Goal: Task Accomplishment & Management: Use online tool/utility

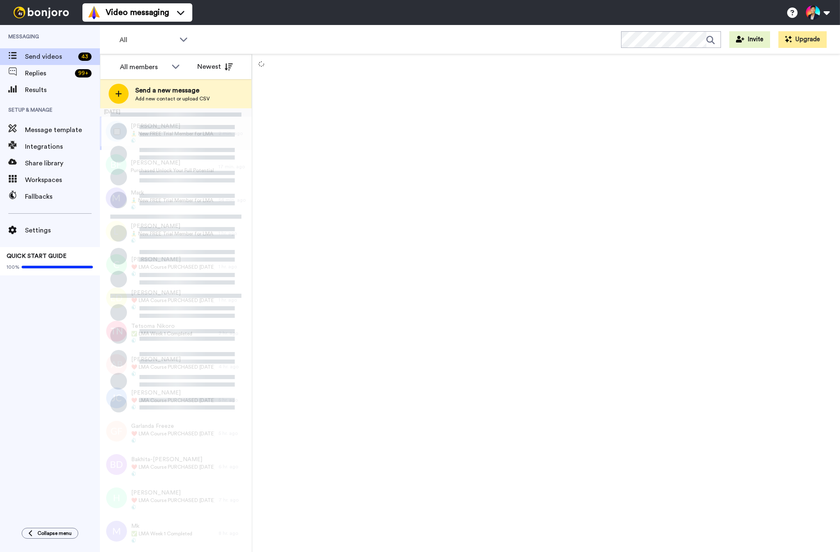
click at [154, 108] on div "September 19 Eric 🧘‍♂️ New FREE Trial Member for LMA Program! 🧘‍♂️ 2 min. ago B…" at bounding box center [176, 108] width 152 height 0
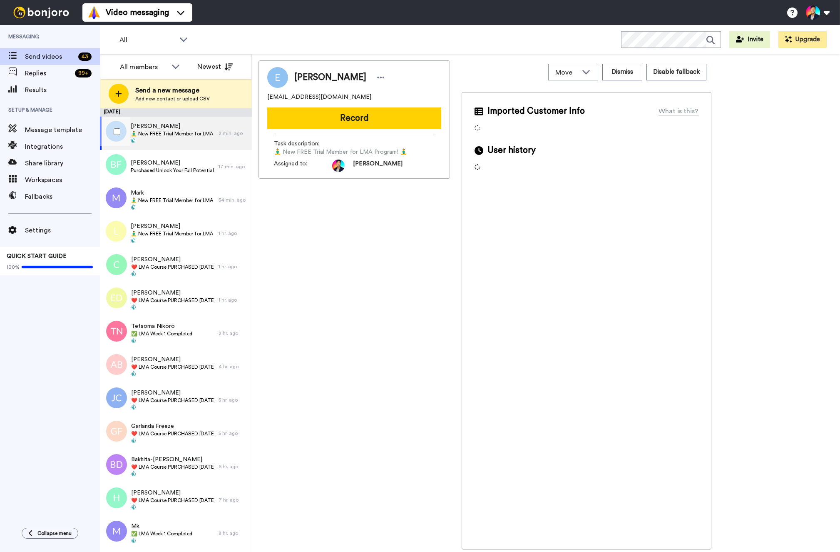
click at [158, 138] on span at bounding box center [173, 141] width 84 height 7
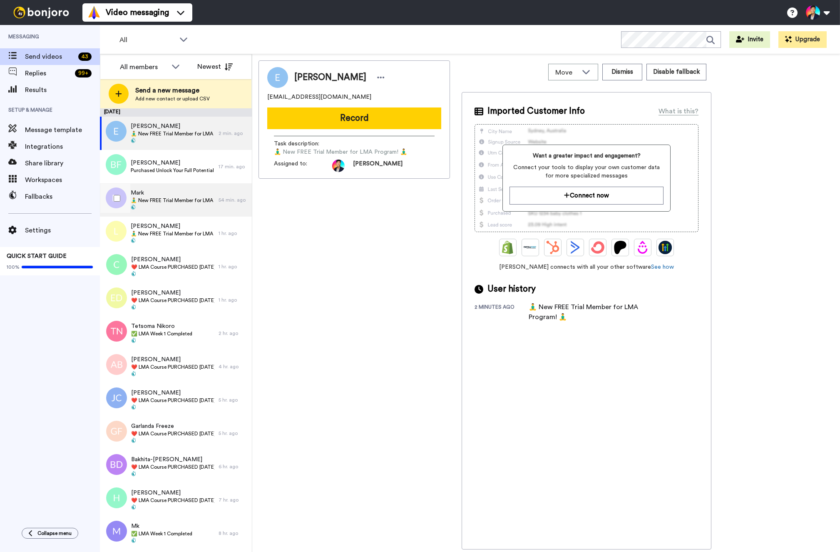
click at [158, 203] on span "🧘‍♂️ New FREE Trial Member for LMA Program! 🧘‍♂️" at bounding box center [173, 200] width 84 height 7
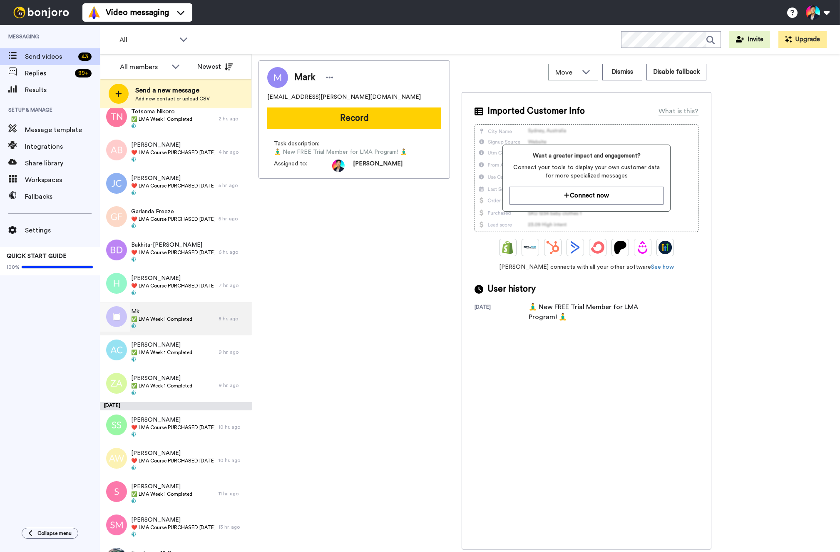
scroll to position [406, 0]
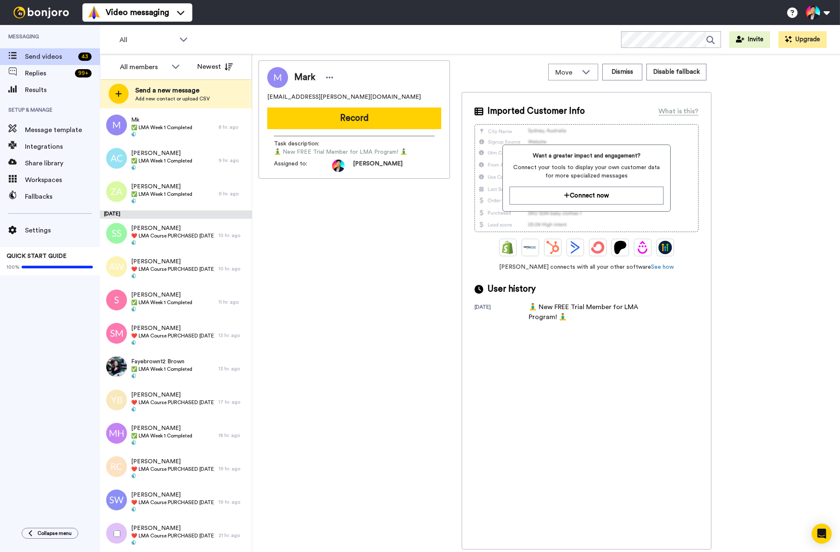
click at [123, 528] on div at bounding box center [115, 533] width 30 height 29
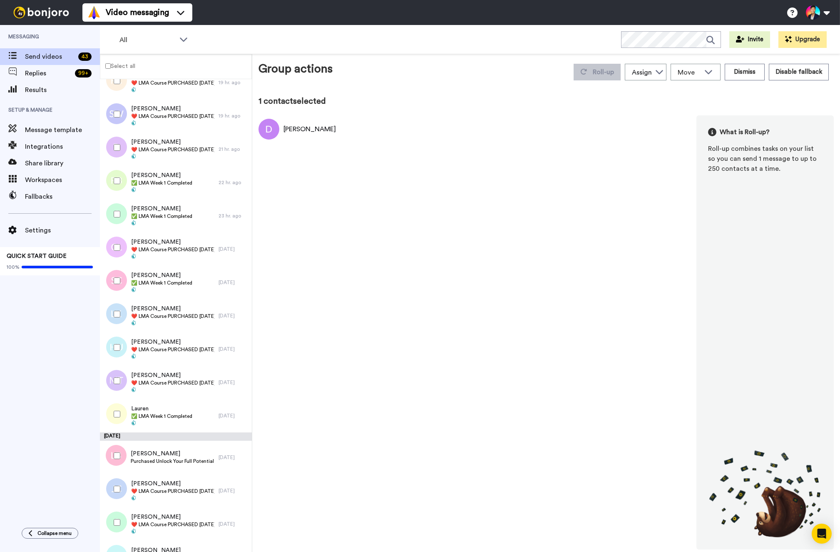
scroll to position [985, 0]
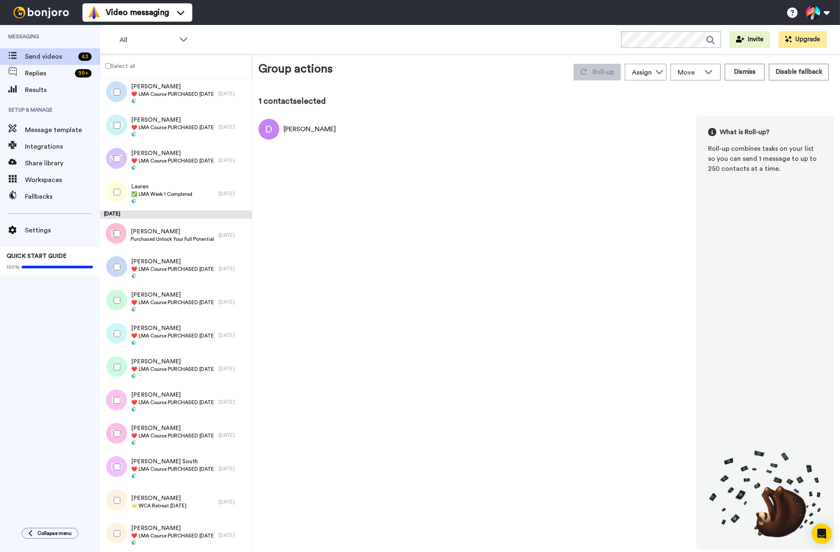
click at [117, 539] on div at bounding box center [115, 533] width 30 height 29
click at [117, 463] on div at bounding box center [115, 466] width 30 height 29
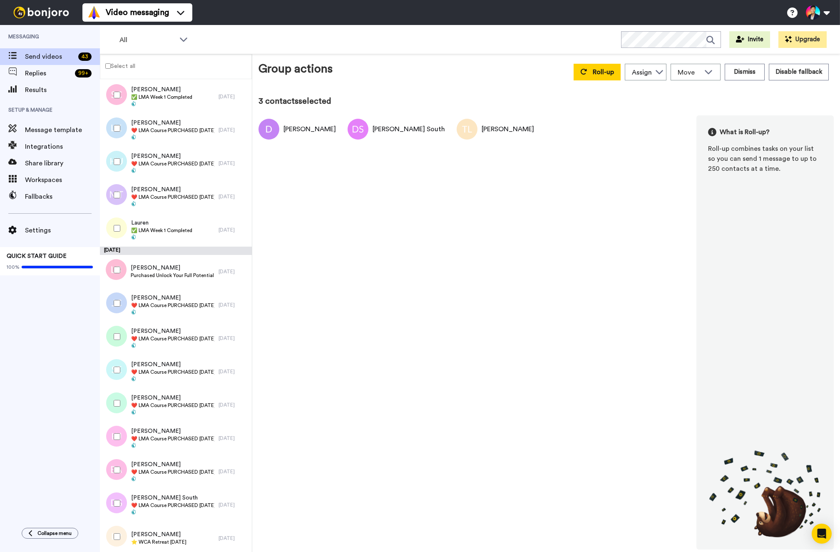
scroll to position [941, 0]
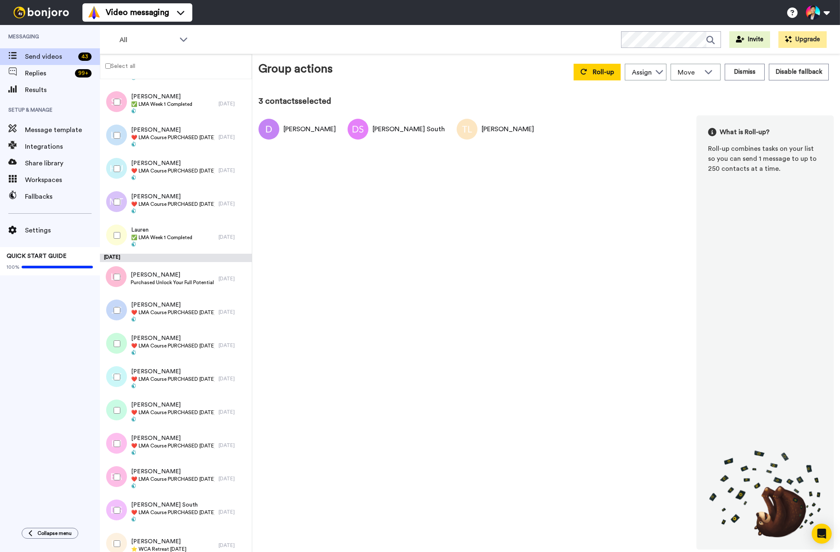
click at [117, 463] on div at bounding box center [115, 476] width 30 height 29
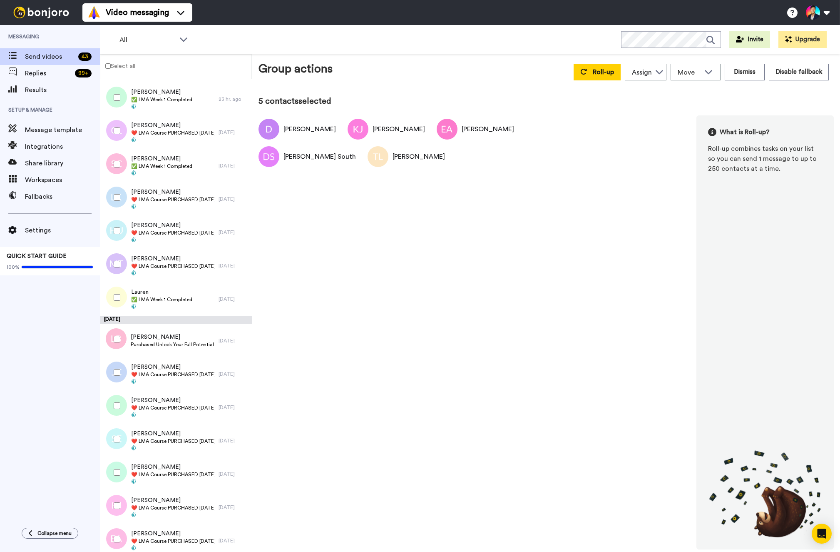
click at [115, 445] on div at bounding box center [115, 438] width 30 height 29
click at [115, 464] on div at bounding box center [115, 472] width 30 height 29
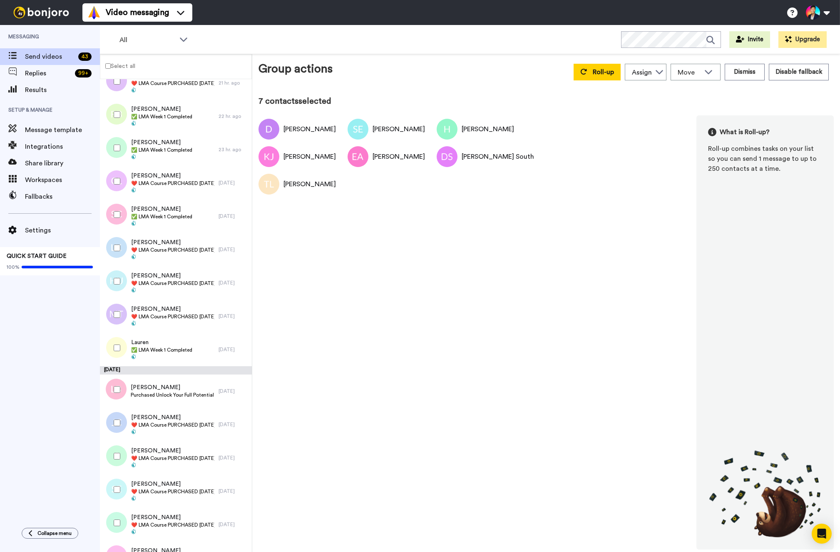
click at [115, 464] on div at bounding box center [115, 455] width 30 height 29
click at [117, 429] on div at bounding box center [115, 422] width 30 height 29
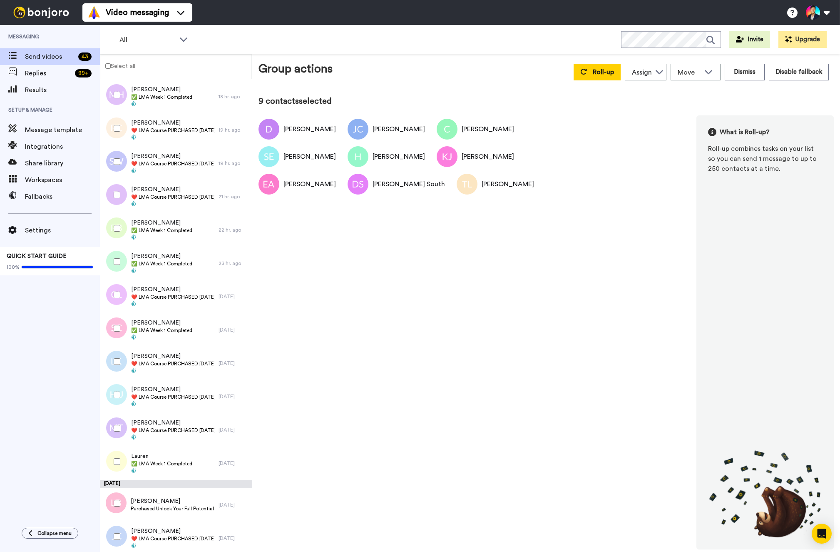
scroll to position [714, 0]
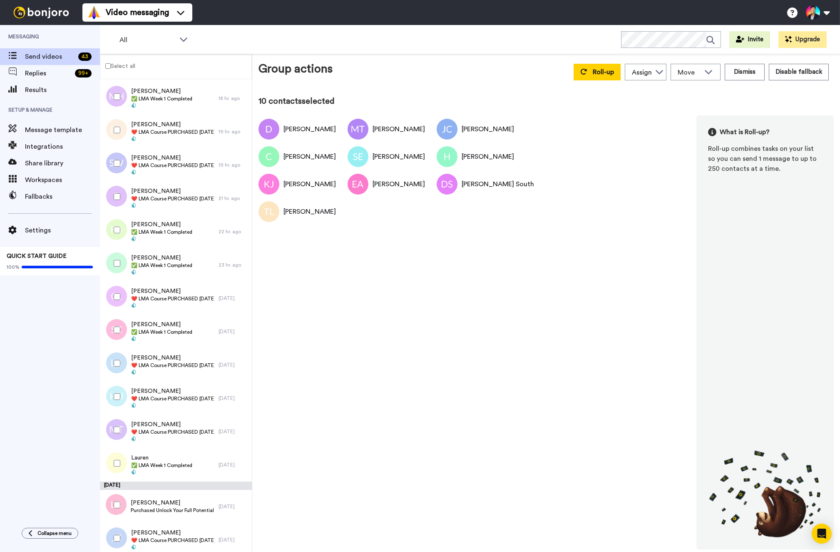
click at [119, 407] on div at bounding box center [115, 396] width 30 height 29
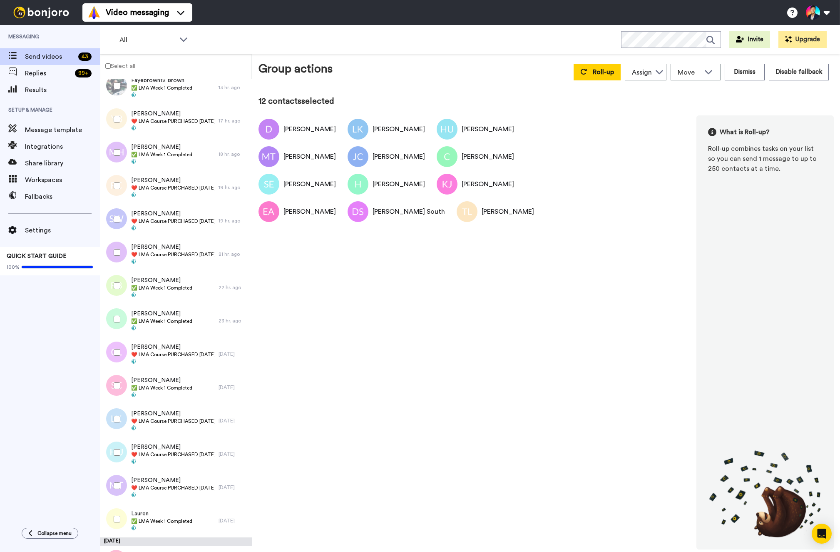
click at [119, 359] on div at bounding box center [115, 352] width 30 height 29
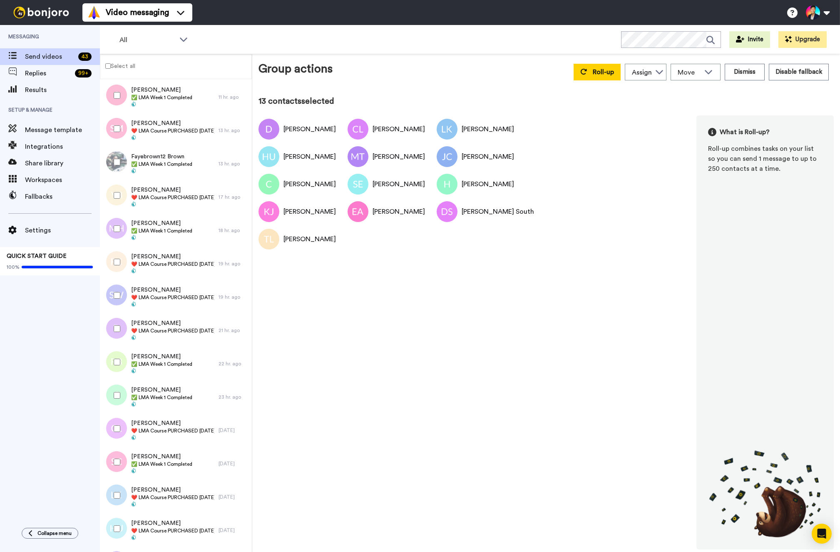
scroll to position [543, 0]
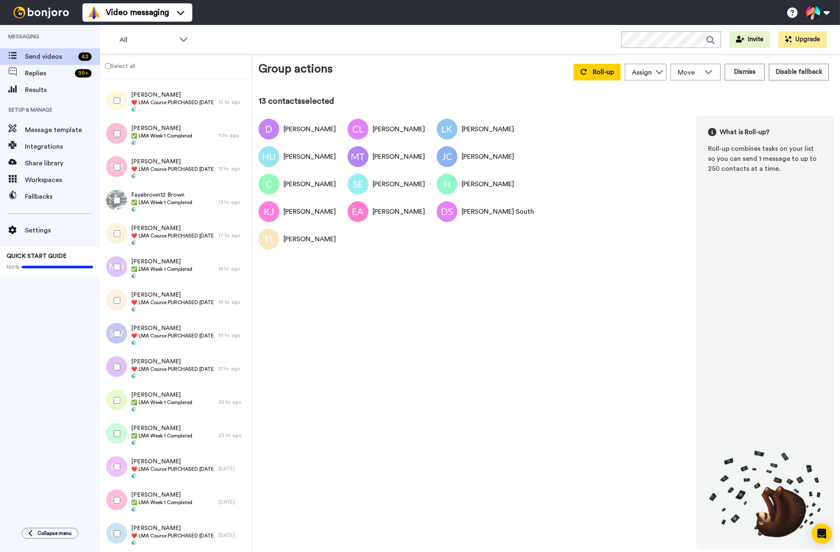
click at [119, 359] on div at bounding box center [115, 366] width 30 height 29
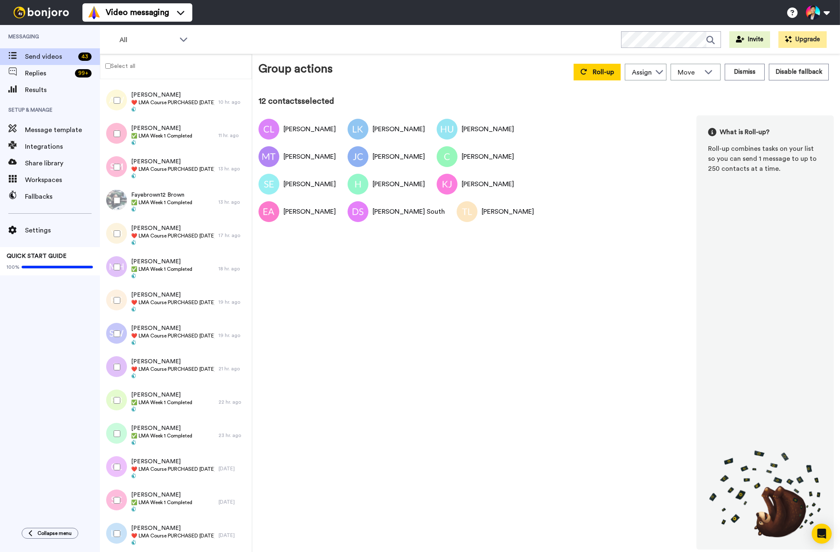
click at [119, 359] on div at bounding box center [115, 366] width 30 height 29
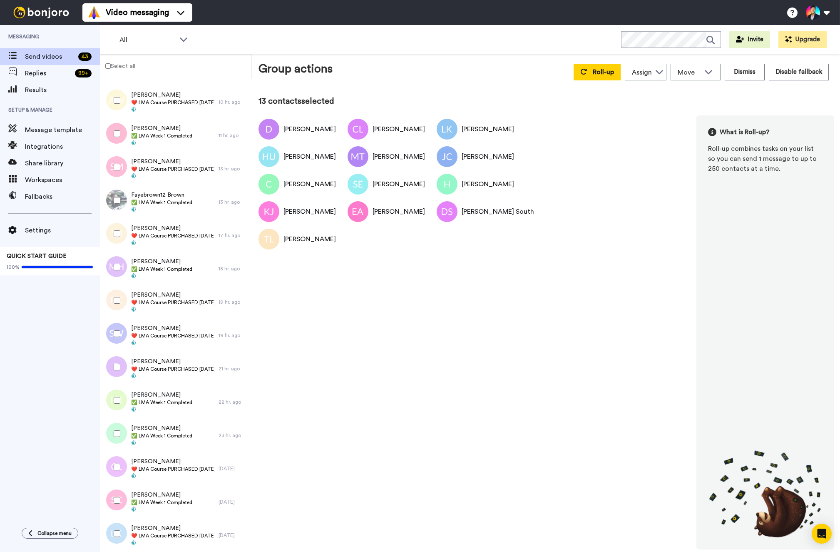
click at [117, 343] on div at bounding box center [115, 333] width 30 height 29
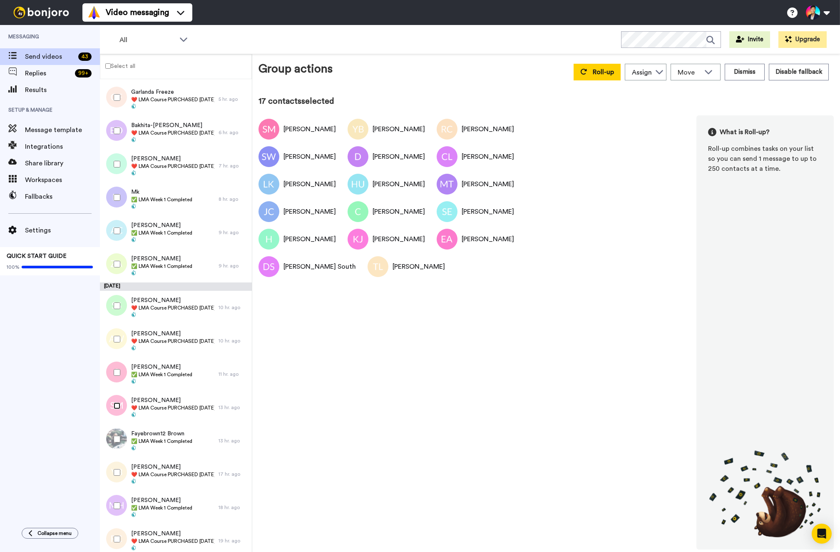
scroll to position [302, 0]
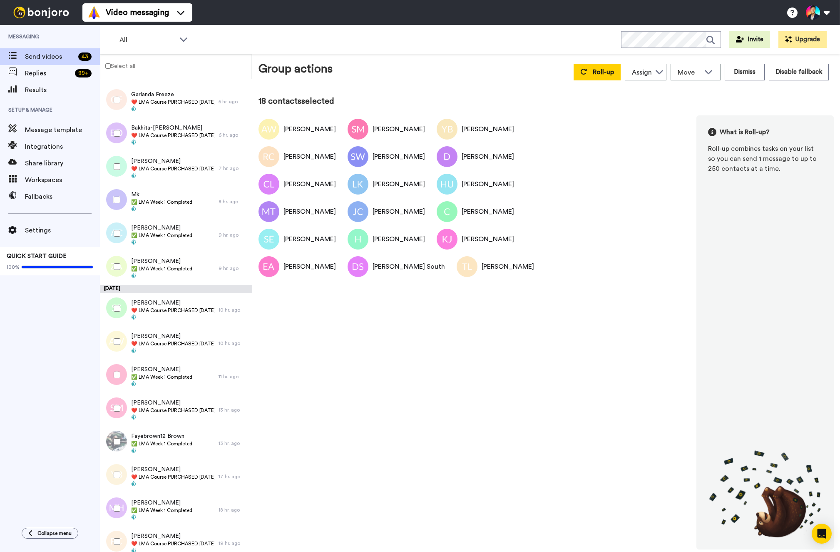
click at [112, 315] on div at bounding box center [115, 308] width 30 height 29
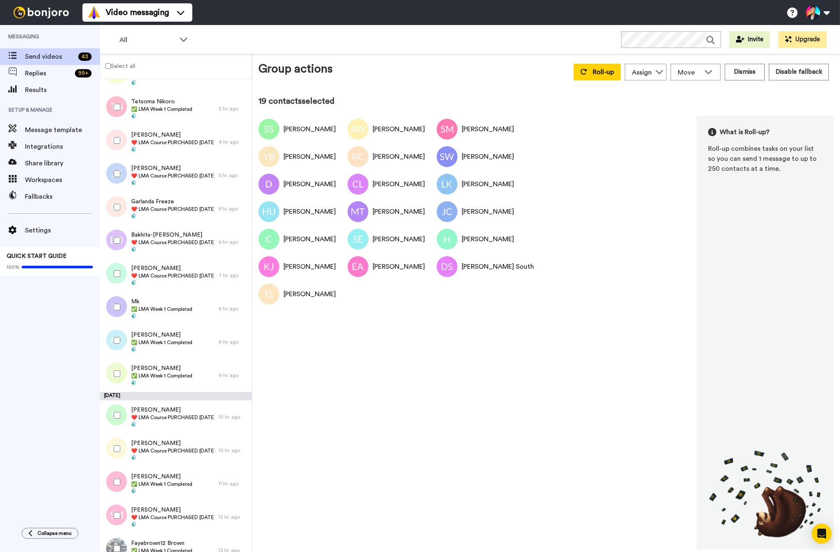
scroll to position [143, 0]
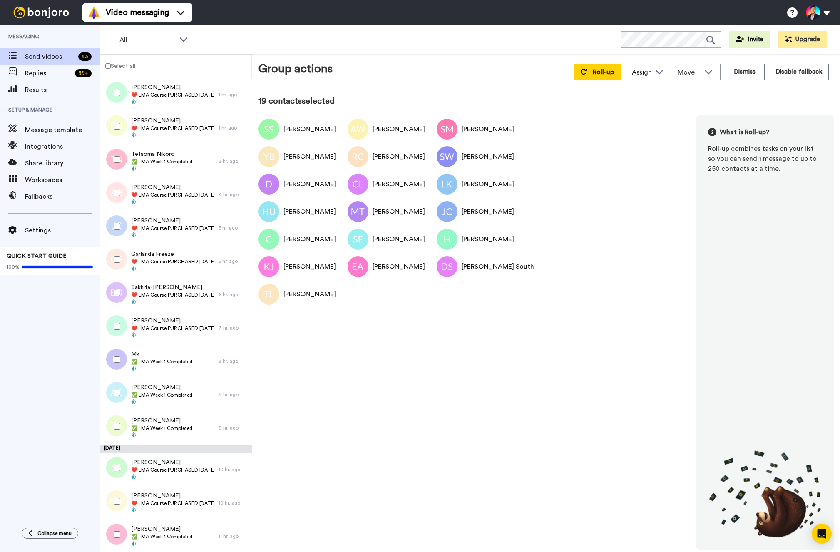
click at [112, 315] on div at bounding box center [115, 325] width 30 height 29
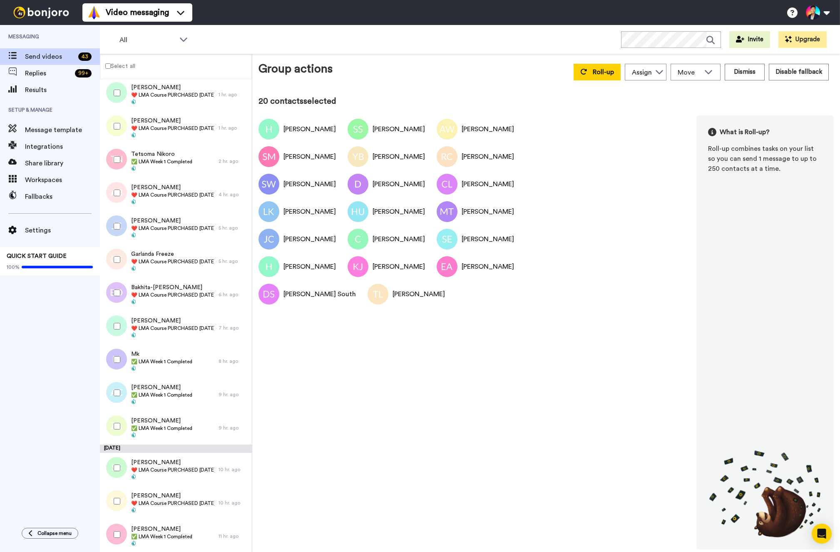
click at [113, 296] on div at bounding box center [115, 292] width 30 height 29
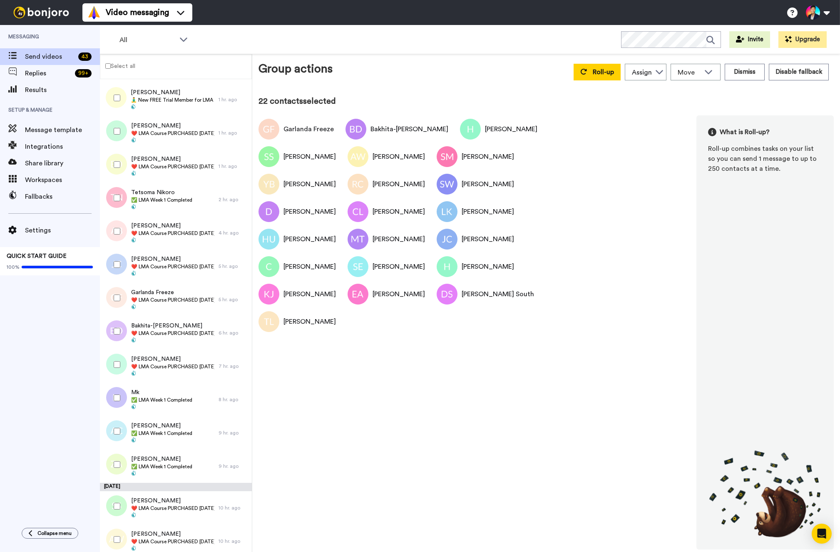
click at [115, 271] on div at bounding box center [115, 264] width 30 height 29
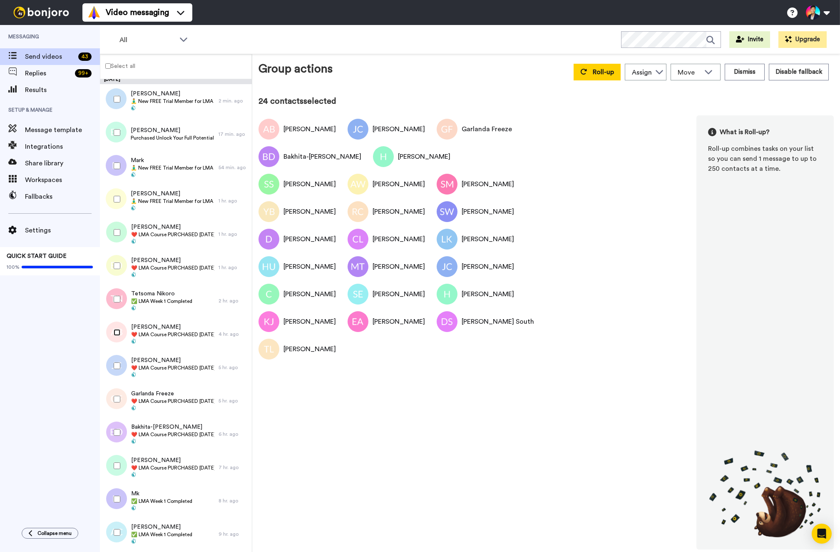
scroll to position [0, 0]
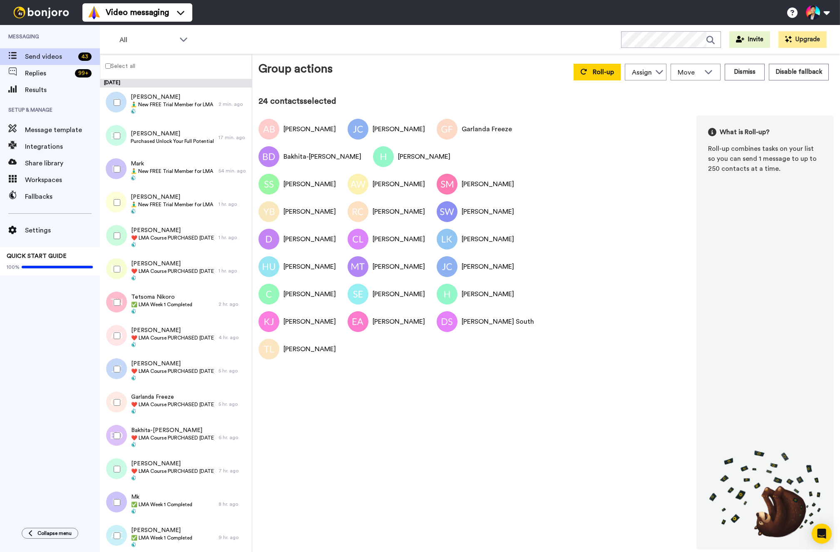
click at [118, 263] on div at bounding box center [115, 268] width 30 height 29
click at [114, 229] on div at bounding box center [115, 235] width 30 height 29
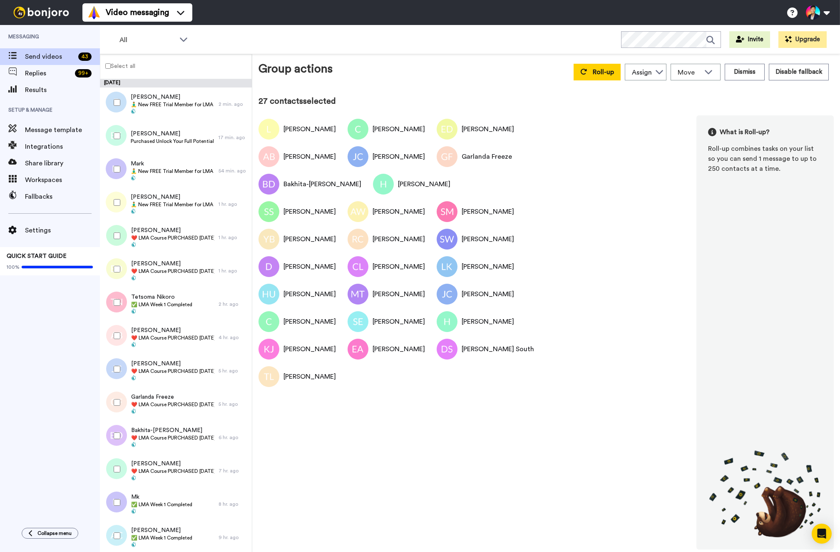
click at [118, 177] on div at bounding box center [115, 168] width 30 height 29
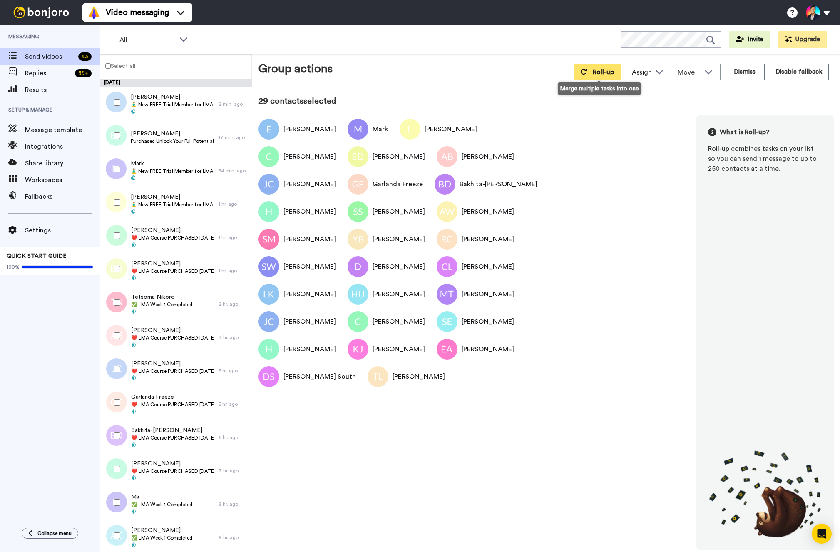
click at [581, 72] on button "Roll-up" at bounding box center [597, 72] width 47 height 17
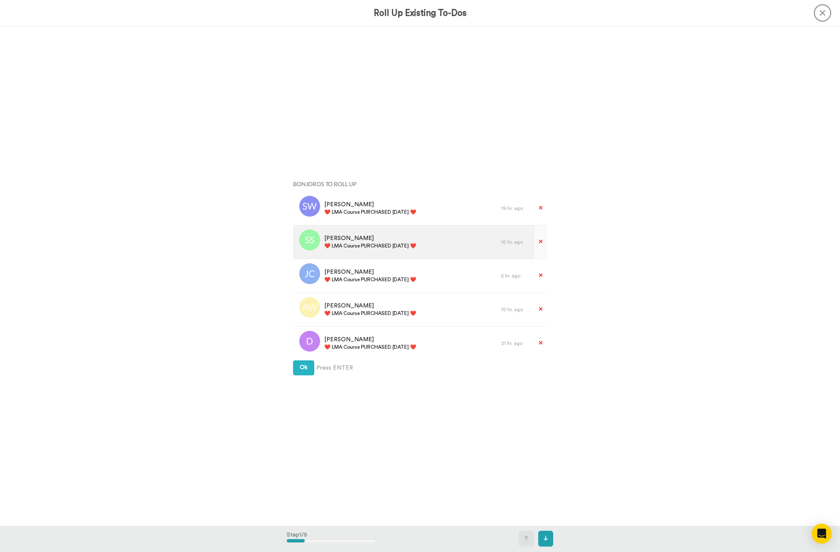
click at [375, 252] on div "Sandra Stichler ❤️️ LMA Course PURCHASED Today ❤️️" at bounding box center [397, 241] width 208 height 33
copy div "❤️️ LMA Course PURCHASED [DATE] ❤️️"
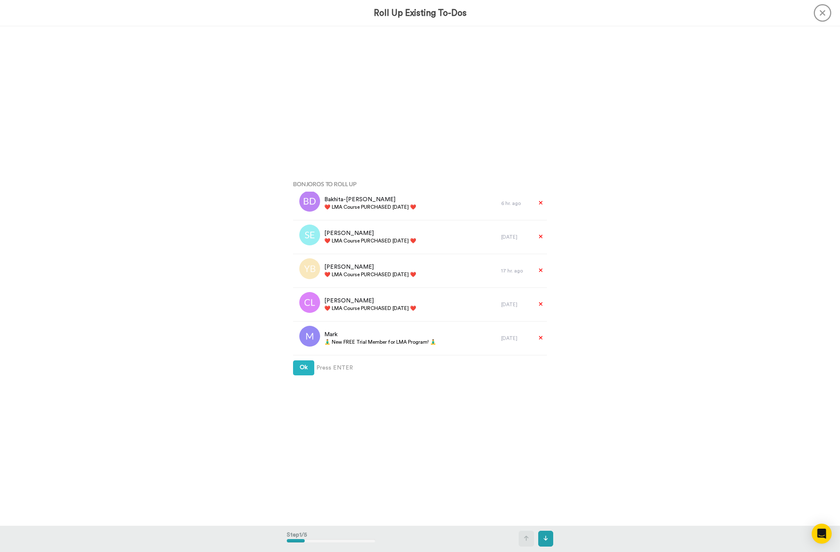
scroll to position [812, 0]
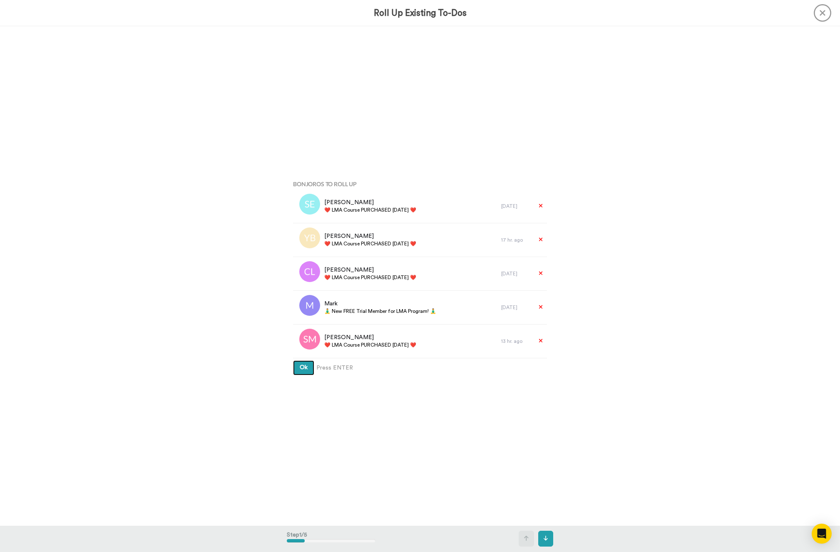
click at [303, 370] on span "Ok" at bounding box center [304, 367] width 8 height 6
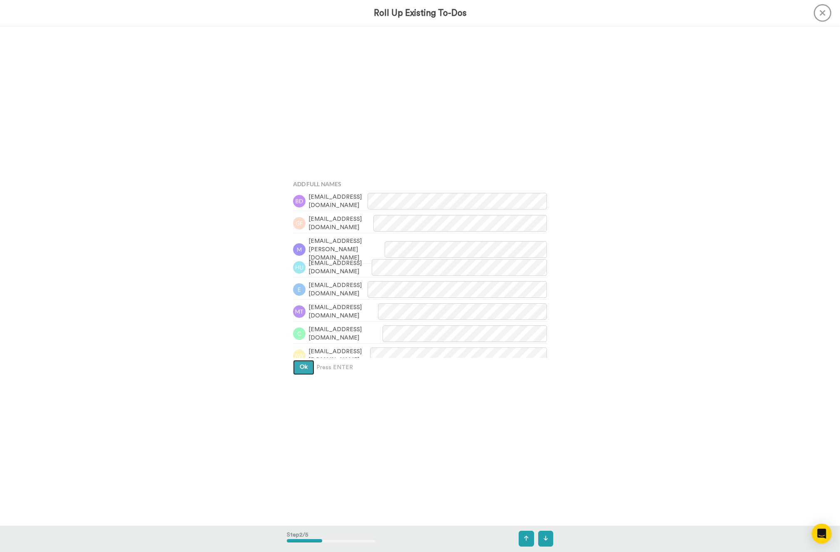
click at [303, 370] on span "Ok" at bounding box center [304, 367] width 8 height 6
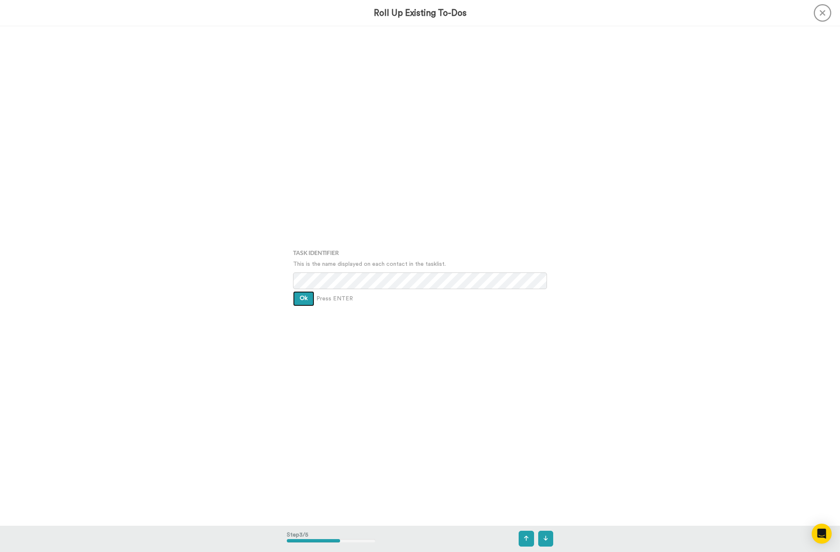
click at [303, 303] on button "Ok" at bounding box center [303, 298] width 21 height 15
click at [303, 303] on div "Assign It To Tim Han Ok Press ENTER" at bounding box center [420, 276] width 266 height 276
click at [301, 298] on button "Ok" at bounding box center [303, 292] width 21 height 15
click at [301, 298] on button "Create" at bounding box center [309, 305] width 32 height 15
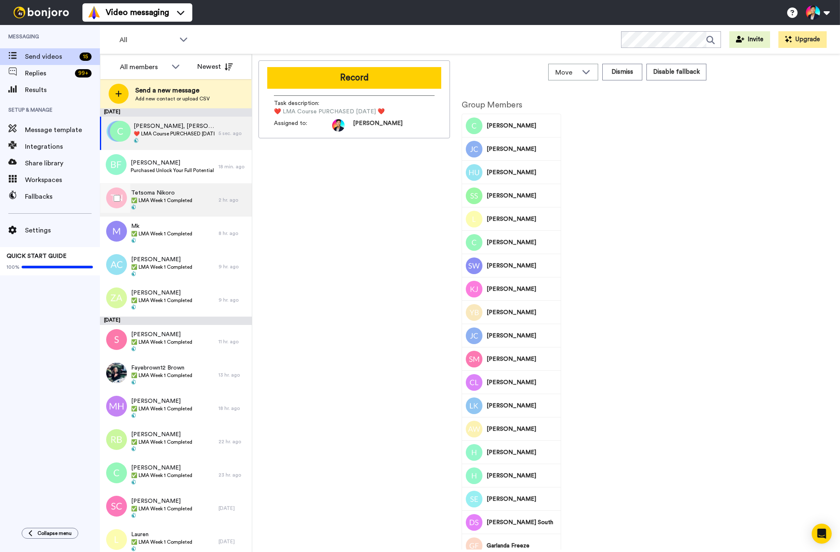
click at [173, 204] on div "Tetsoma Nikoro ✅ LMA Week 1 Completed" at bounding box center [161, 200] width 61 height 22
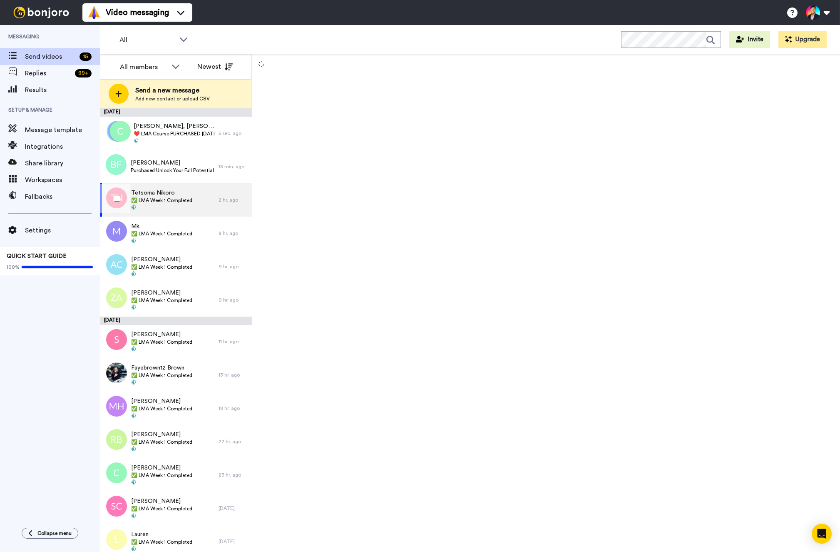
click at [103, 204] on div at bounding box center [115, 198] width 30 height 29
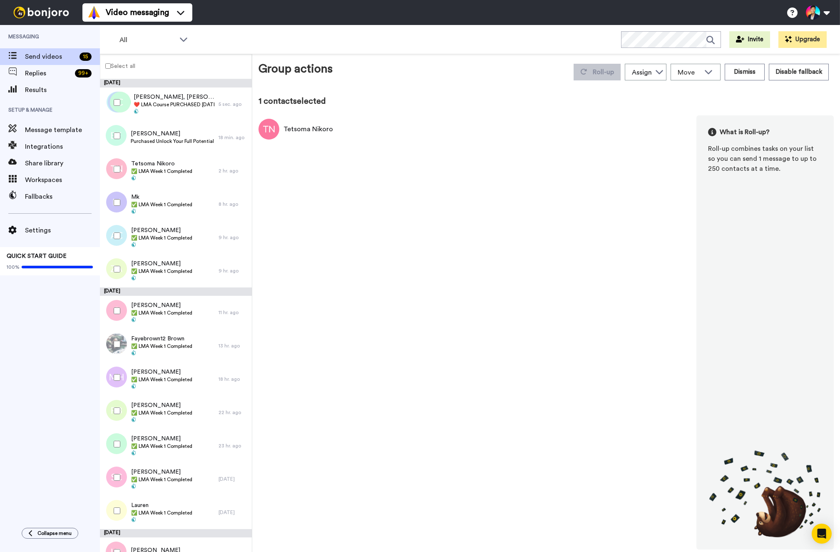
click at [113, 204] on div at bounding box center [115, 202] width 30 height 29
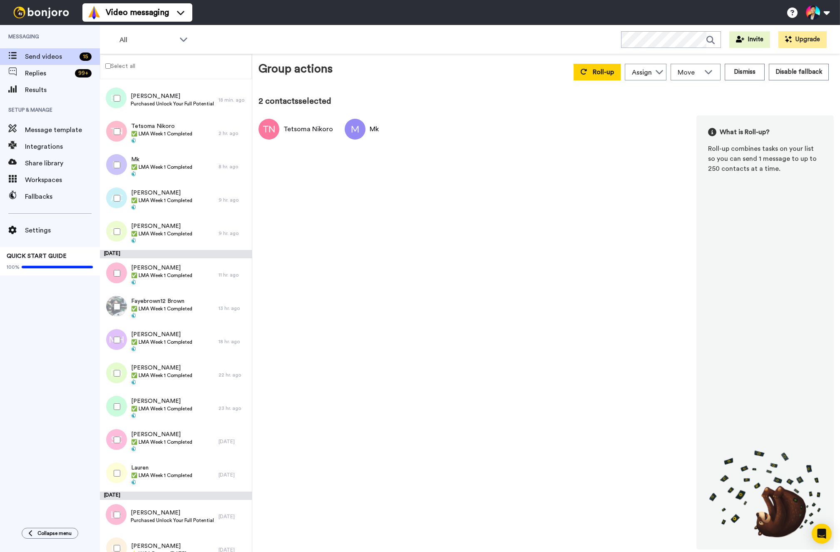
click at [113, 204] on div at bounding box center [115, 198] width 30 height 29
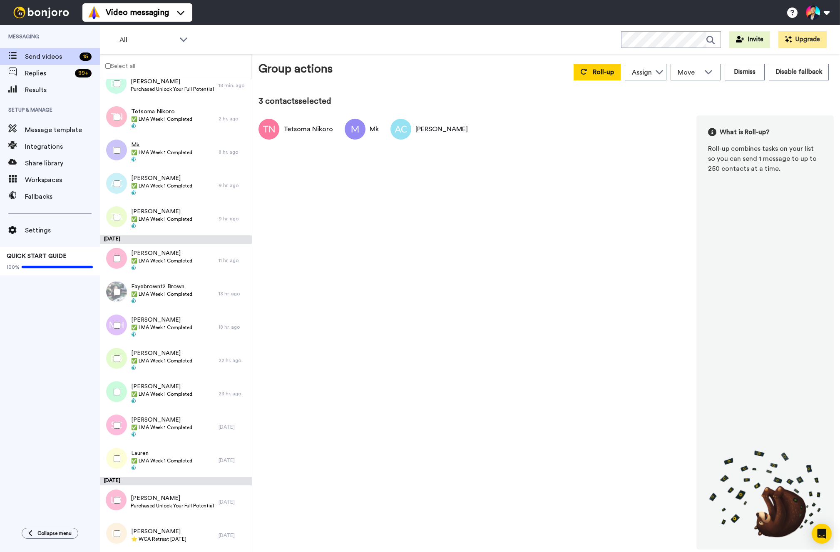
click at [113, 204] on div at bounding box center [115, 216] width 30 height 29
click at [113, 286] on div at bounding box center [115, 291] width 30 height 29
click at [109, 259] on div at bounding box center [115, 258] width 30 height 29
click at [105, 327] on div at bounding box center [115, 325] width 30 height 29
click at [120, 354] on div at bounding box center [115, 358] width 30 height 29
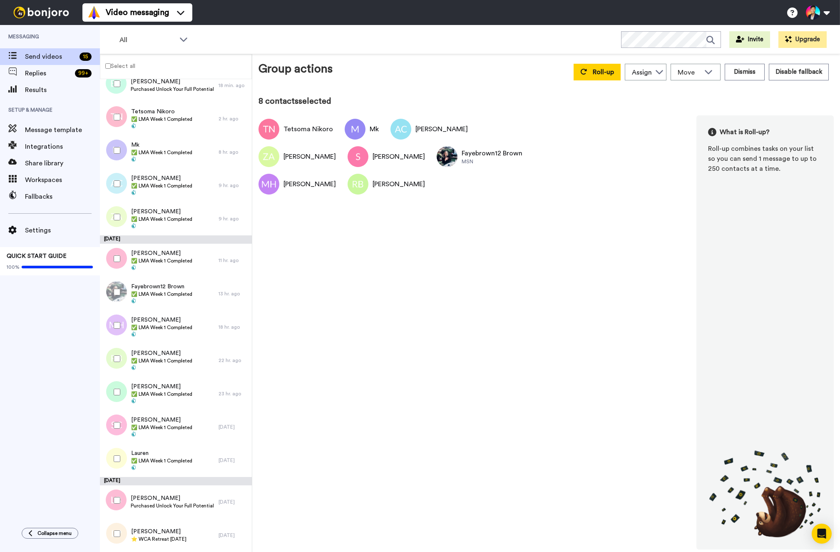
click at [121, 400] on div at bounding box center [115, 391] width 30 height 29
click at [119, 418] on div at bounding box center [115, 425] width 30 height 29
click at [117, 451] on div at bounding box center [115, 458] width 30 height 29
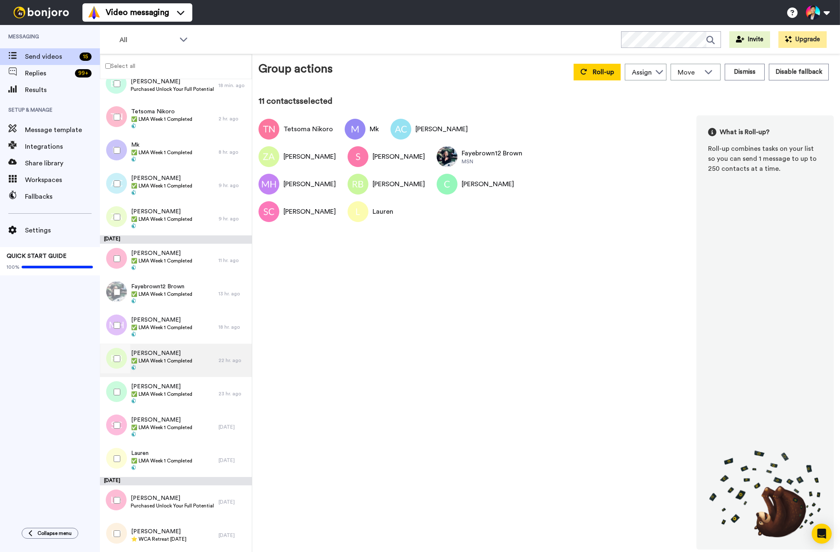
scroll to position [0, 0]
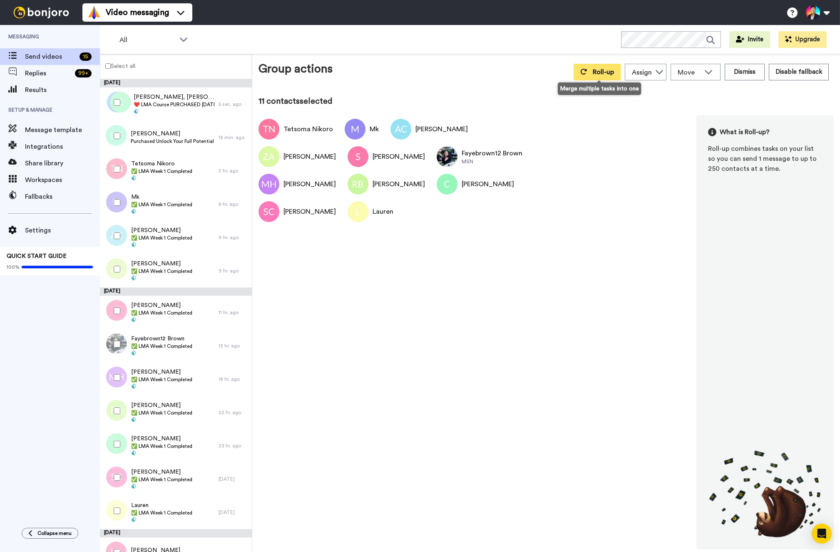
click at [600, 70] on span "Roll-up" at bounding box center [603, 72] width 21 height 7
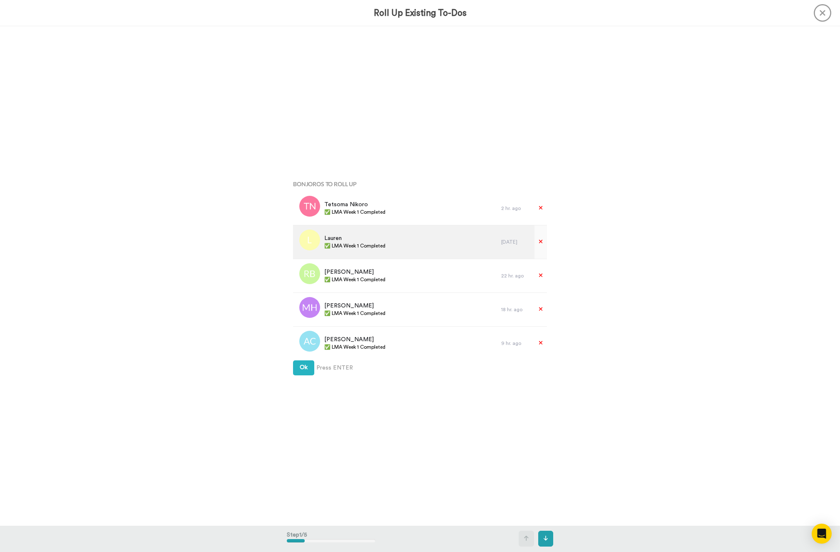
click at [397, 251] on div "Lauren ✅ LMA Week 1 Completed" at bounding box center [397, 241] width 208 height 33
copy div "✅ LMA Week 1 Completed"
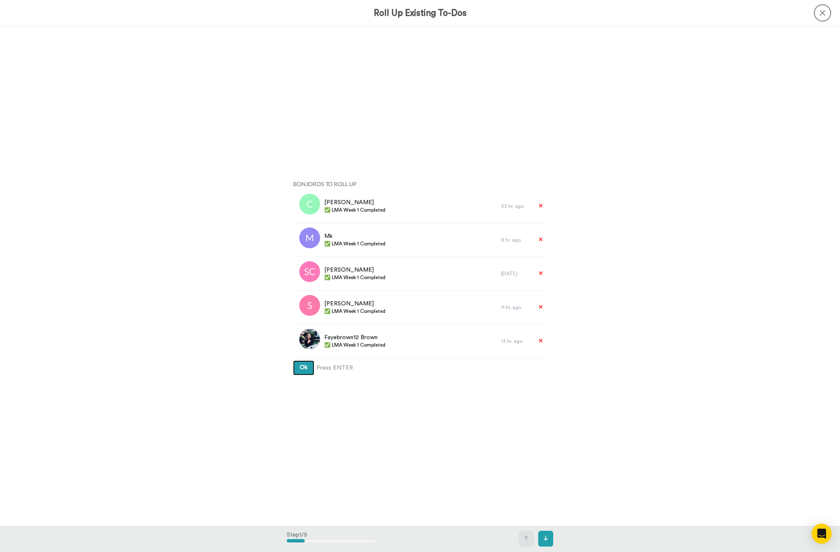
click at [306, 369] on span "Ok" at bounding box center [304, 367] width 8 height 6
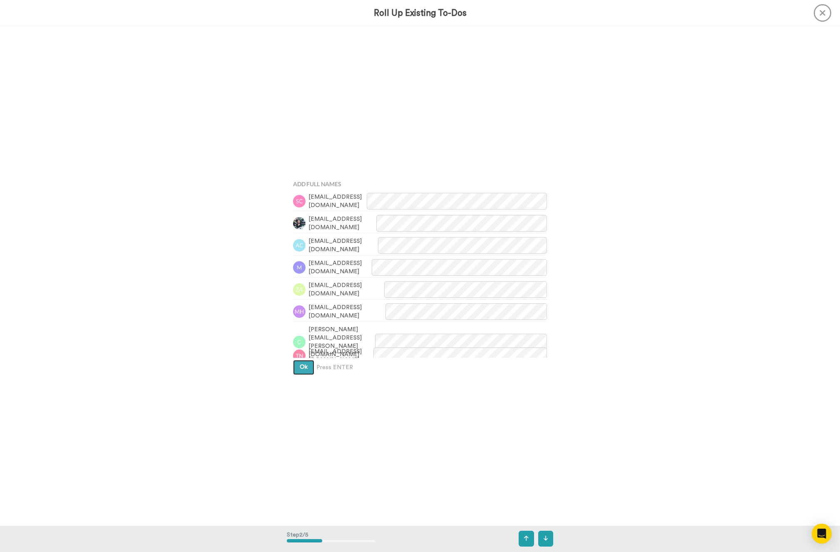
click at [306, 369] on span "Ok" at bounding box center [304, 367] width 8 height 6
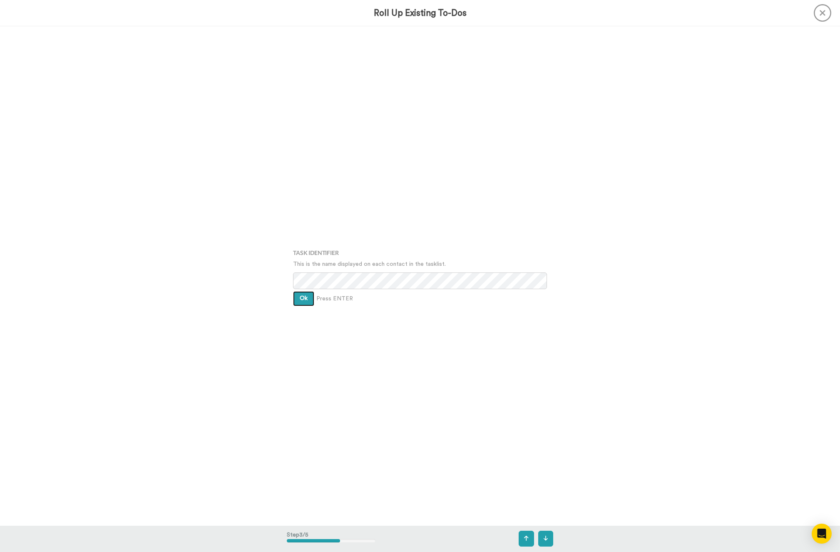
click at [306, 303] on button "Ok" at bounding box center [303, 298] width 21 height 15
click at [306, 303] on div "Assign It To Tim Han Ok Press ENTER" at bounding box center [420, 276] width 266 height 276
click at [299, 291] on button "Ok" at bounding box center [303, 292] width 21 height 15
click at [296, 303] on button "Create" at bounding box center [309, 305] width 32 height 15
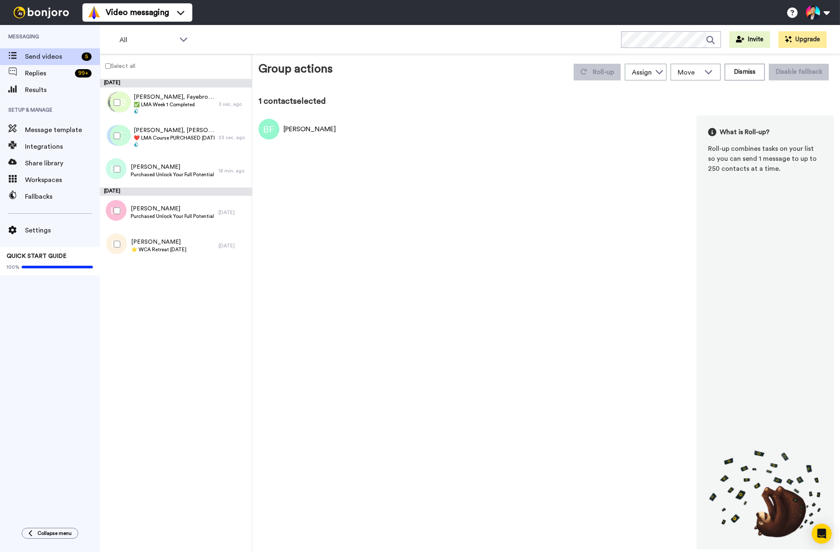
click at [114, 217] on div at bounding box center [115, 210] width 30 height 29
click at [590, 82] on div "Roll-up Assign Tim Han Move WORKSPACES View all Default Task List Thanking LMA …" at bounding box center [701, 71] width 265 height 23
click at [590, 74] on button "Roll-up" at bounding box center [597, 72] width 47 height 17
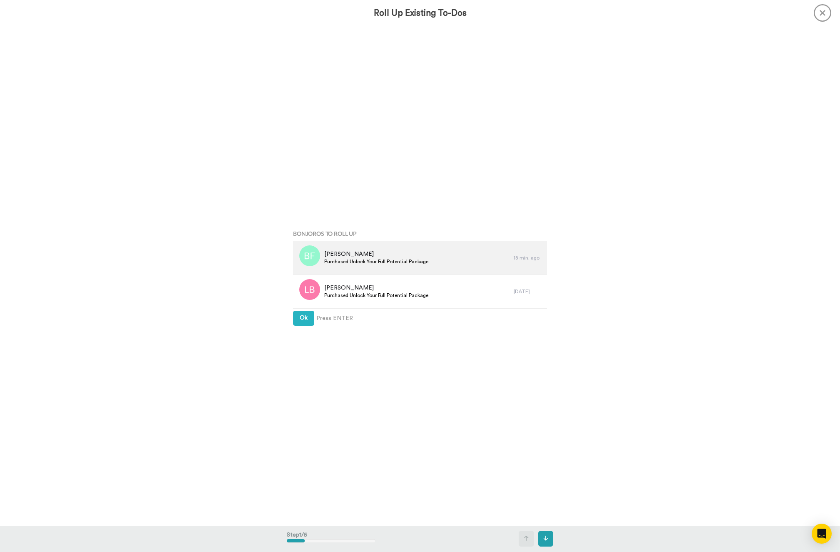
click at [410, 270] on div "Brenton Ferguson Purchased Unlock Your Full Potential Package" at bounding box center [403, 257] width 221 height 33
copy div "Purchased Unlock Your Full Potential Package"
click at [308, 314] on button "Ok" at bounding box center [303, 318] width 21 height 15
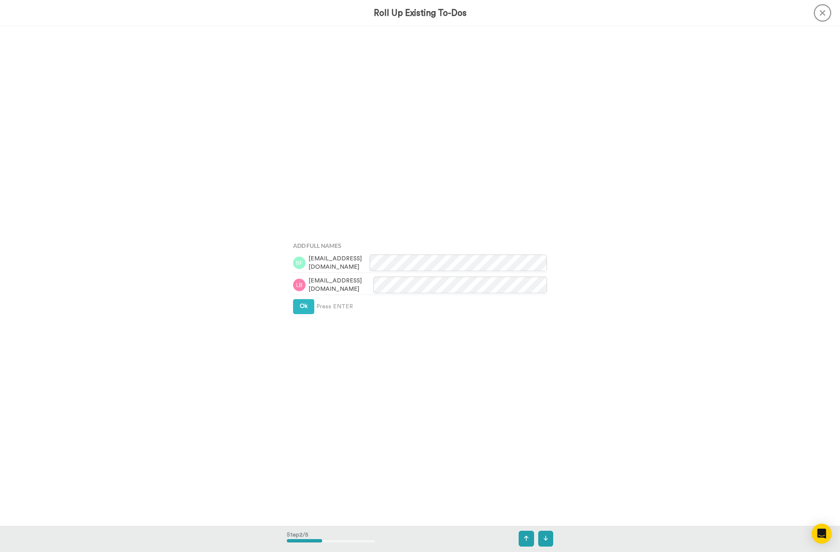
click at [308, 314] on div "Add Full Names Brentonf70@gmail.com lyrisbrown@hotmail.com Ok Press ENTER" at bounding box center [420, 276] width 266 height 276
click at [305, 311] on button "Ok" at bounding box center [303, 306] width 21 height 15
click at [307, 303] on button "Ok" at bounding box center [303, 298] width 21 height 15
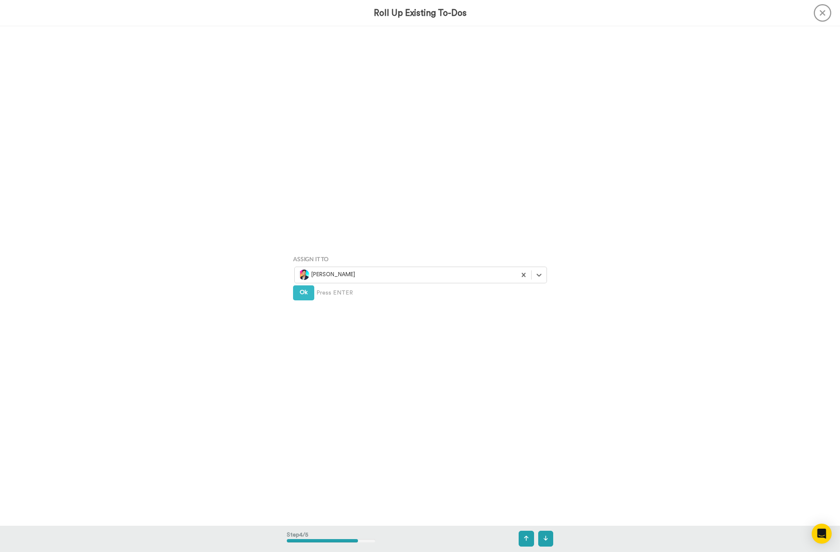
click at [307, 301] on div "Assign It To Select is focused ,type to refine list, press Down to open the men…" at bounding box center [420, 276] width 266 height 276
click at [305, 293] on span "Ok" at bounding box center [304, 292] width 8 height 6
click at [308, 310] on button "Create" at bounding box center [309, 306] width 32 height 15
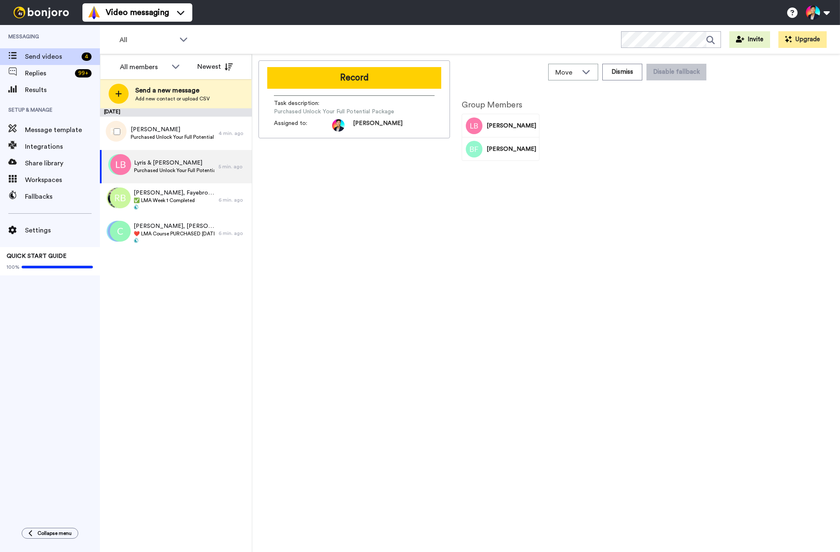
click at [121, 134] on div at bounding box center [115, 131] width 30 height 29
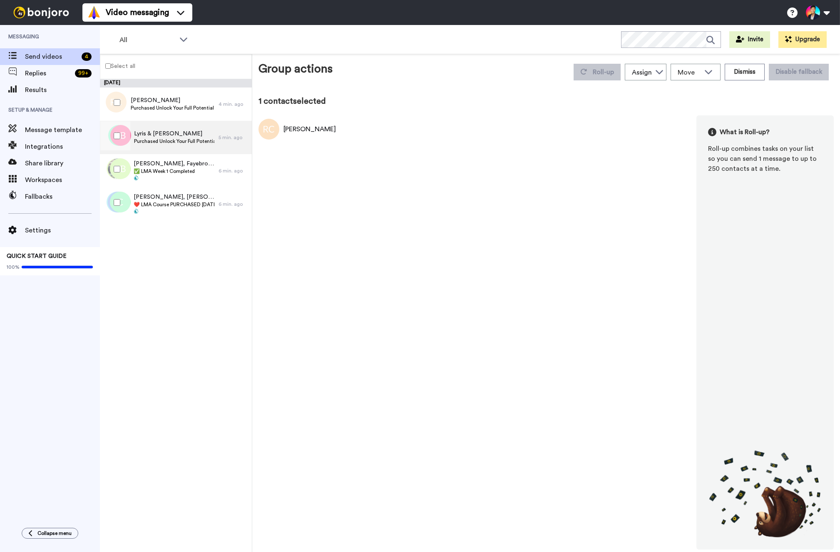
click at [152, 121] on div "Lyris & Brenton Purchased Unlock Your Full Potential Package" at bounding box center [159, 137] width 119 height 33
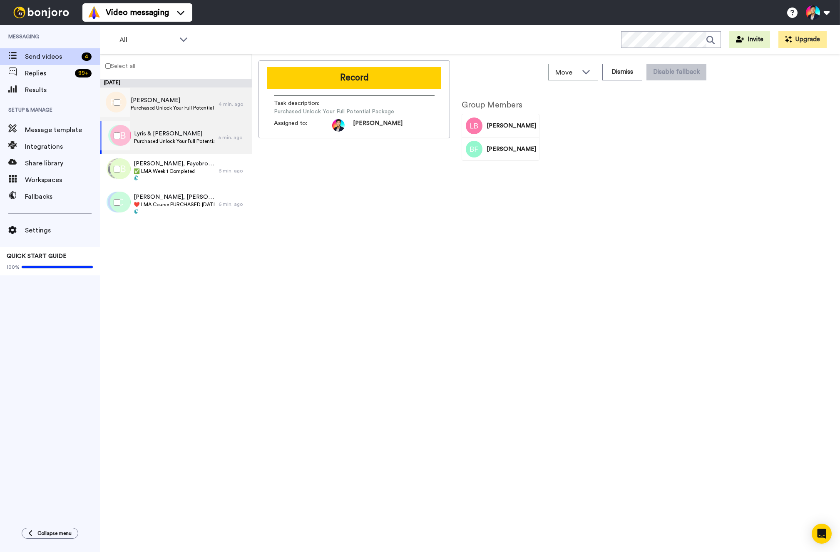
click at [154, 112] on div "Rockie Cheng Purchased Unlock Your Full Potential Package" at bounding box center [159, 103] width 119 height 33
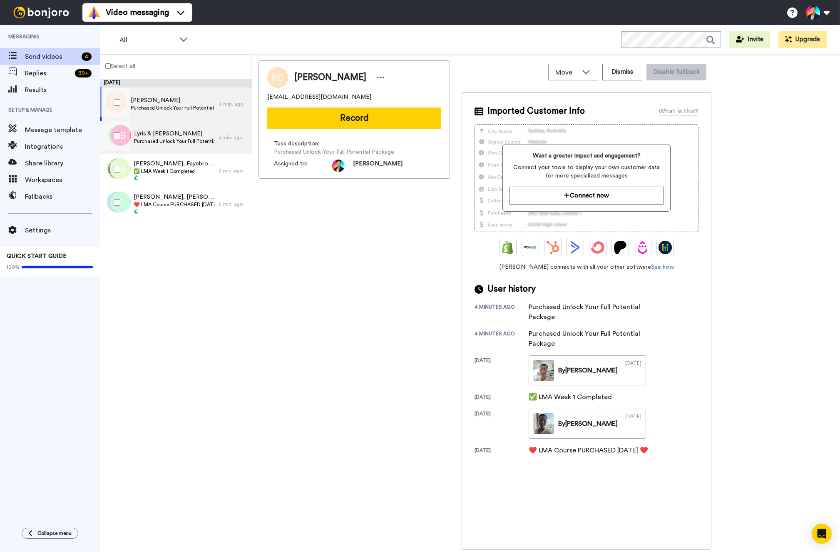
click at [130, 130] on div "Lyris & Brenton Purchased Unlock Your Full Potential Package" at bounding box center [159, 137] width 119 height 33
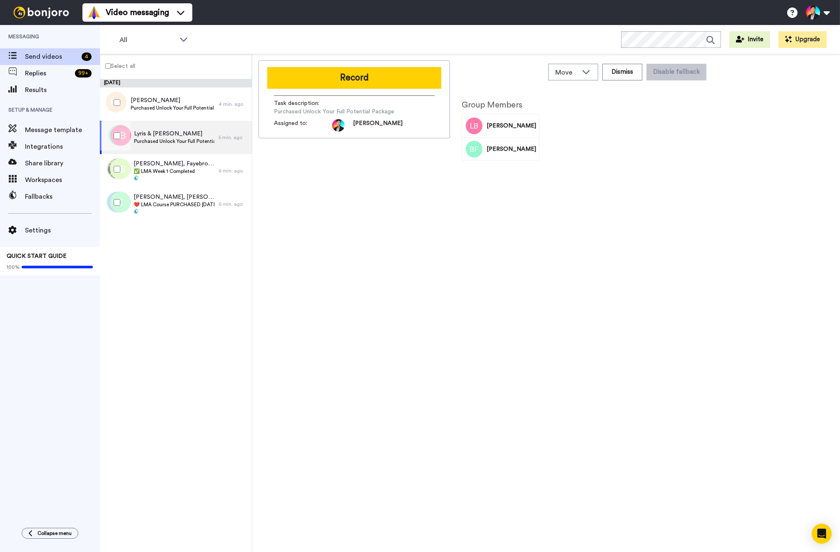
click at [122, 131] on div at bounding box center [115, 135] width 30 height 29
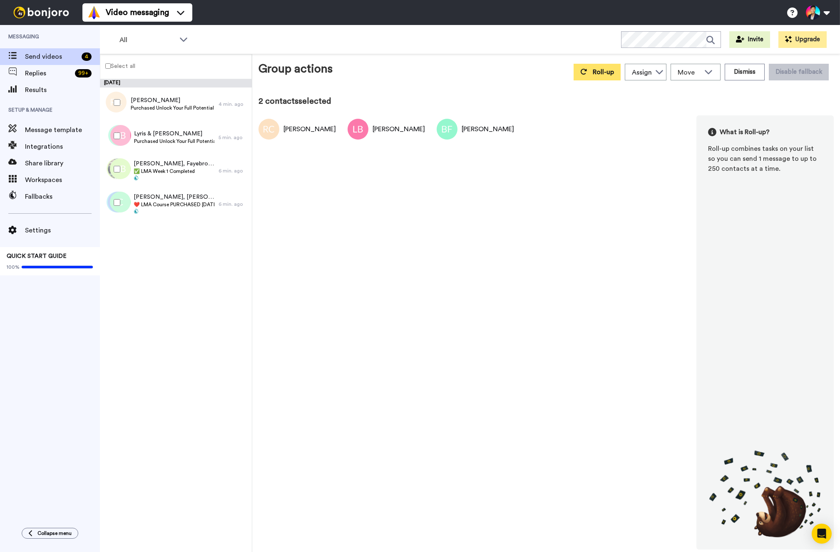
click at [606, 69] on span "Roll-up" at bounding box center [603, 72] width 21 height 7
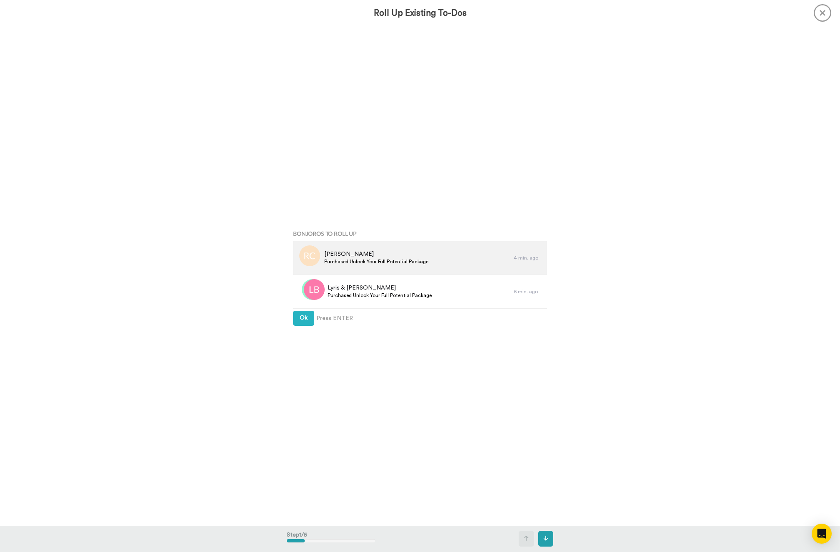
click at [414, 263] on span "Purchased Unlock Your Full Potential Package" at bounding box center [376, 261] width 104 height 7
copy div "Purchased Unlock Your Full Potential Package"
click at [304, 323] on button "Ok" at bounding box center [303, 318] width 21 height 15
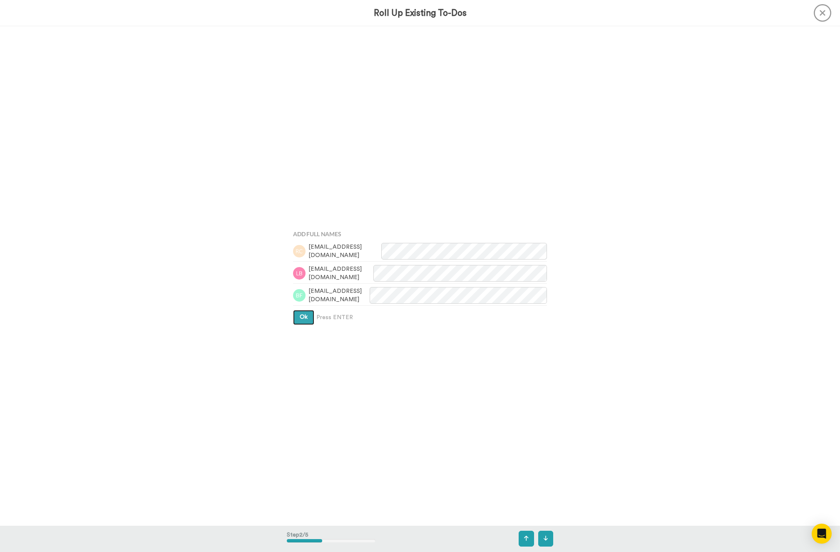
click at [304, 323] on button "Ok" at bounding box center [303, 317] width 21 height 15
click at [301, 295] on span "Ok" at bounding box center [304, 298] width 8 height 6
click at [301, 295] on span "Ok" at bounding box center [304, 292] width 8 height 6
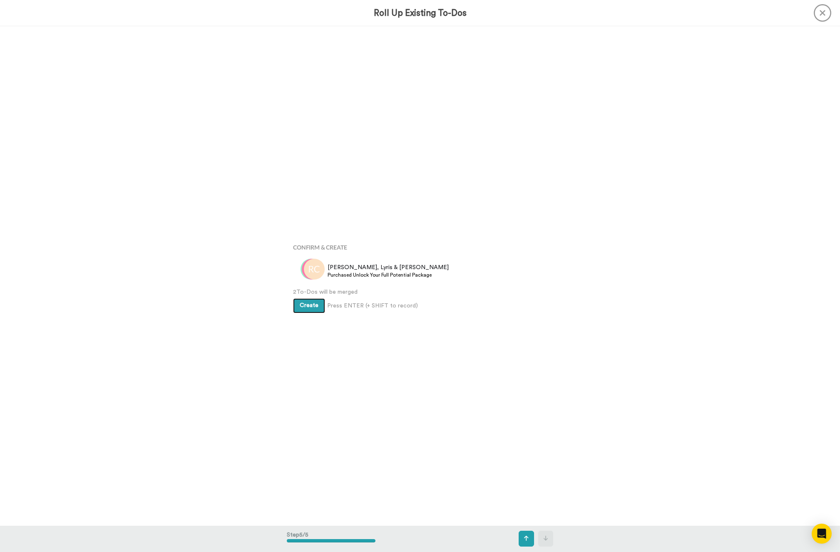
scroll to position [1996, 0]
click at [303, 302] on span "Create" at bounding box center [309, 305] width 19 height 6
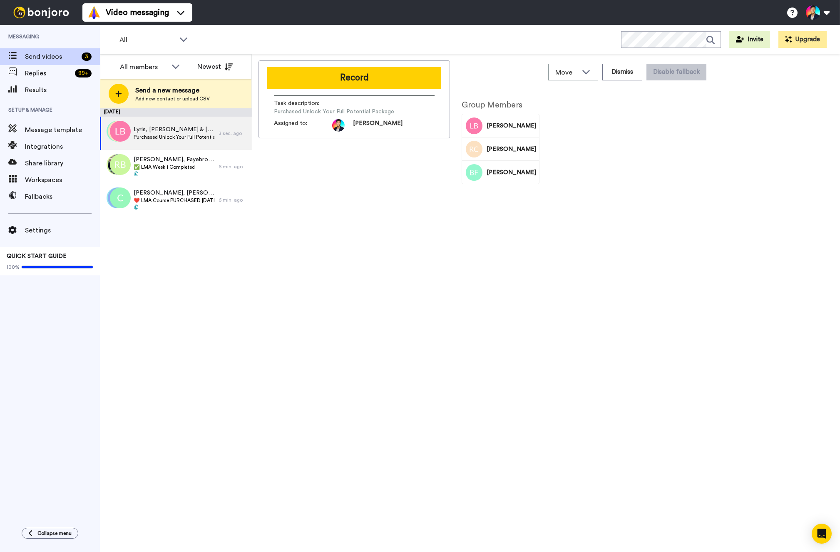
click at [301, 249] on div "Record Task description : Purchased Unlock Your Full Potential Package Assigned…" at bounding box center [355, 304] width 192 height 489
